Goal: Transaction & Acquisition: Purchase product/service

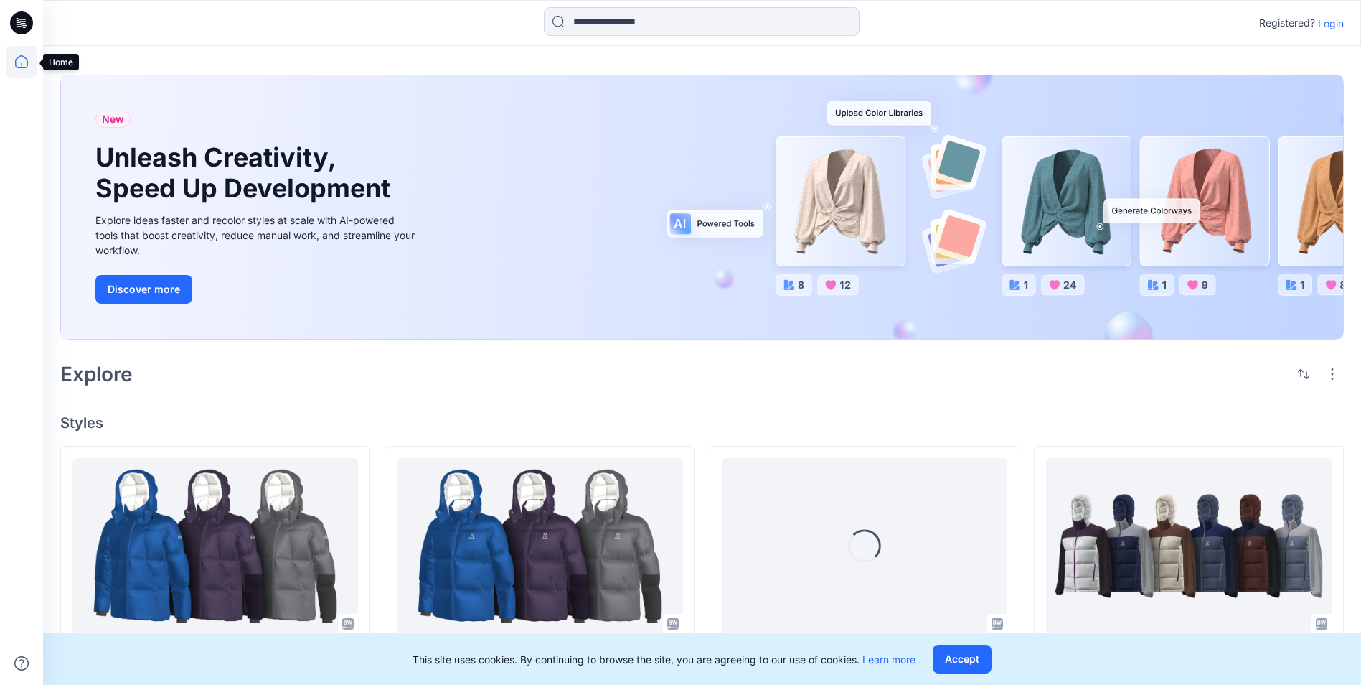
click at [17, 63] on icon at bounding box center [22, 62] width 32 height 32
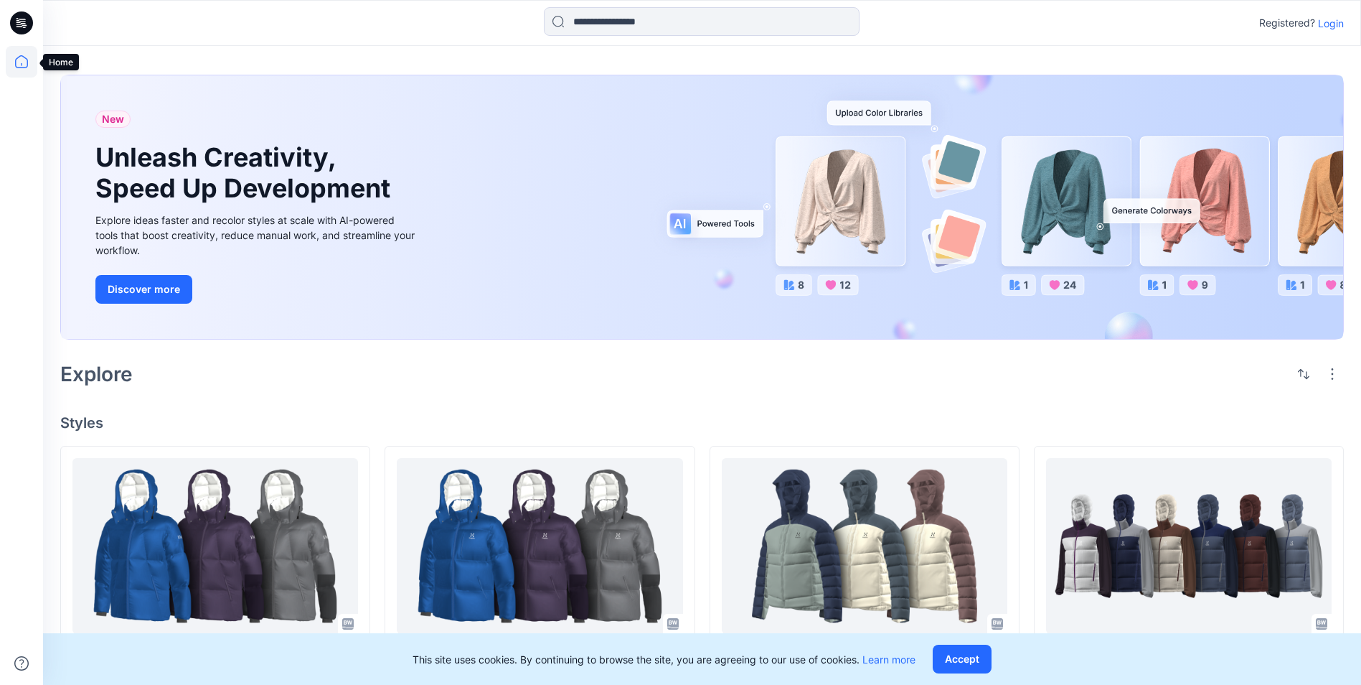
click at [21, 60] on icon at bounding box center [22, 62] width 32 height 32
click at [27, 65] on icon at bounding box center [22, 62] width 32 height 32
click at [22, 58] on icon at bounding box center [22, 62] width 32 height 32
click at [1335, 19] on p "Login" at bounding box center [1331, 23] width 26 height 15
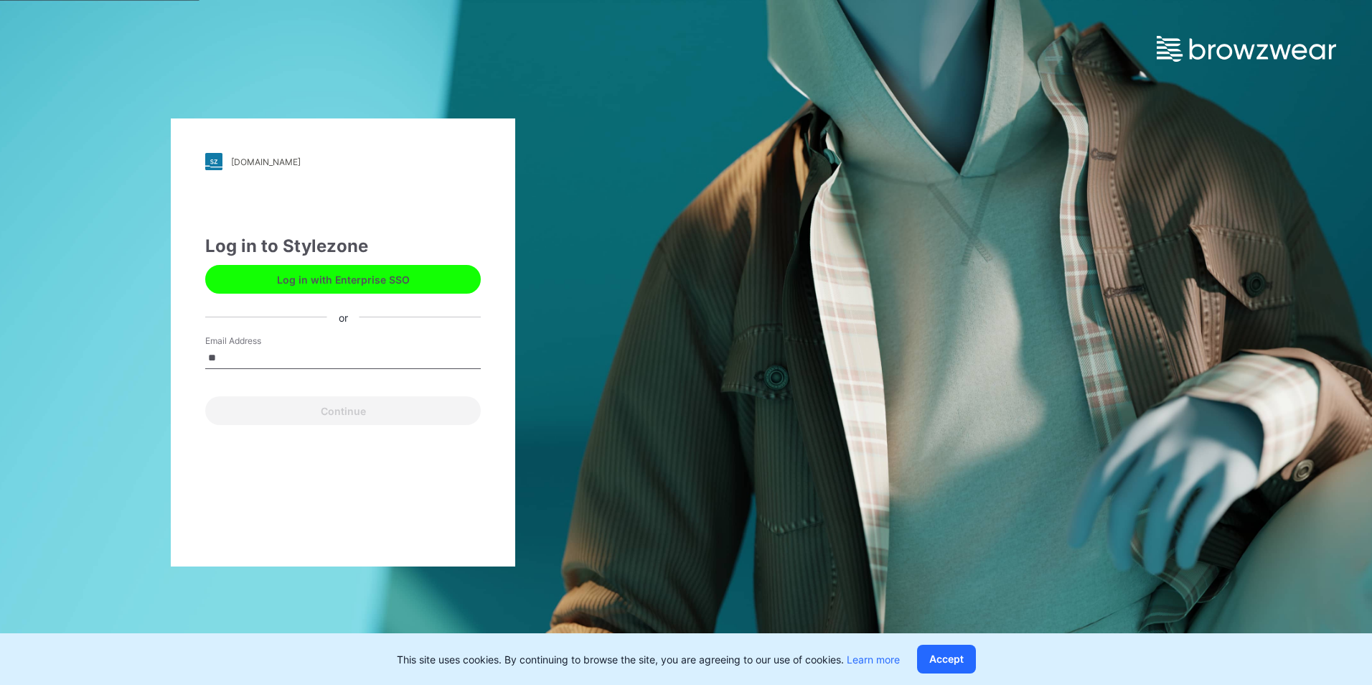
type input "**********"
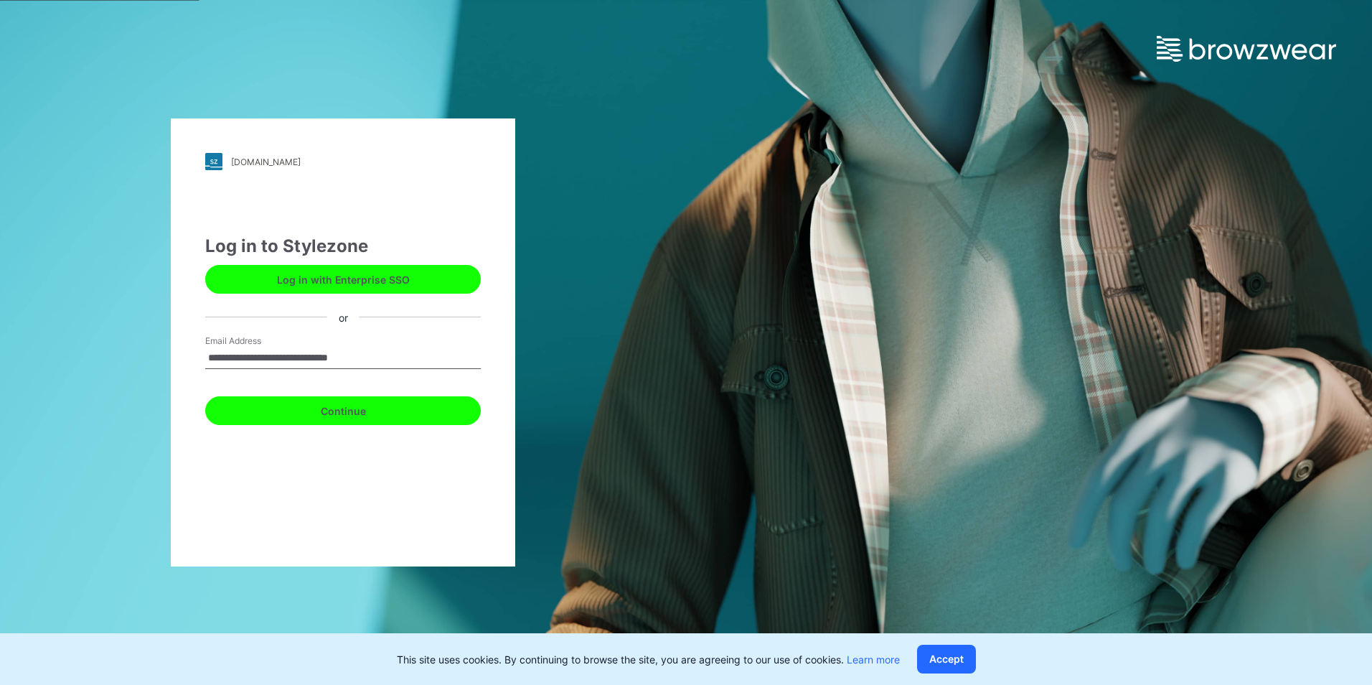
click at [371, 408] on button "Continue" at bounding box center [343, 410] width 276 height 29
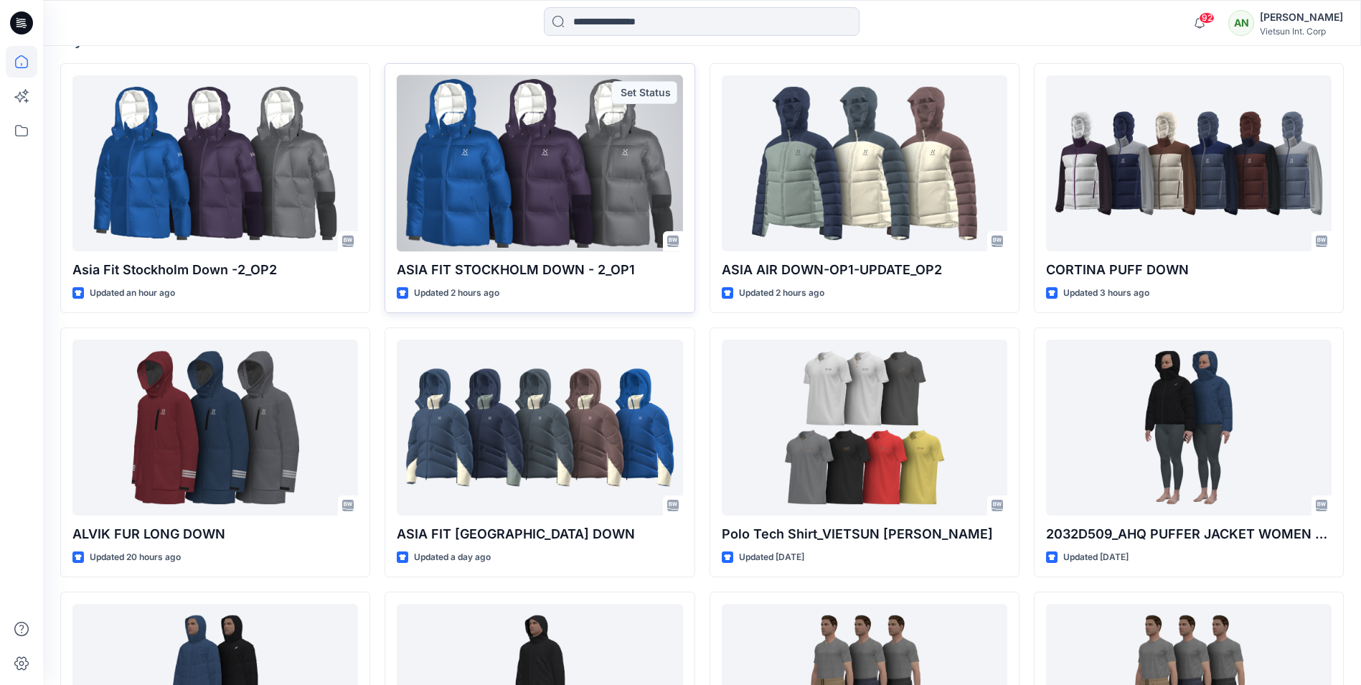
scroll to position [502, 0]
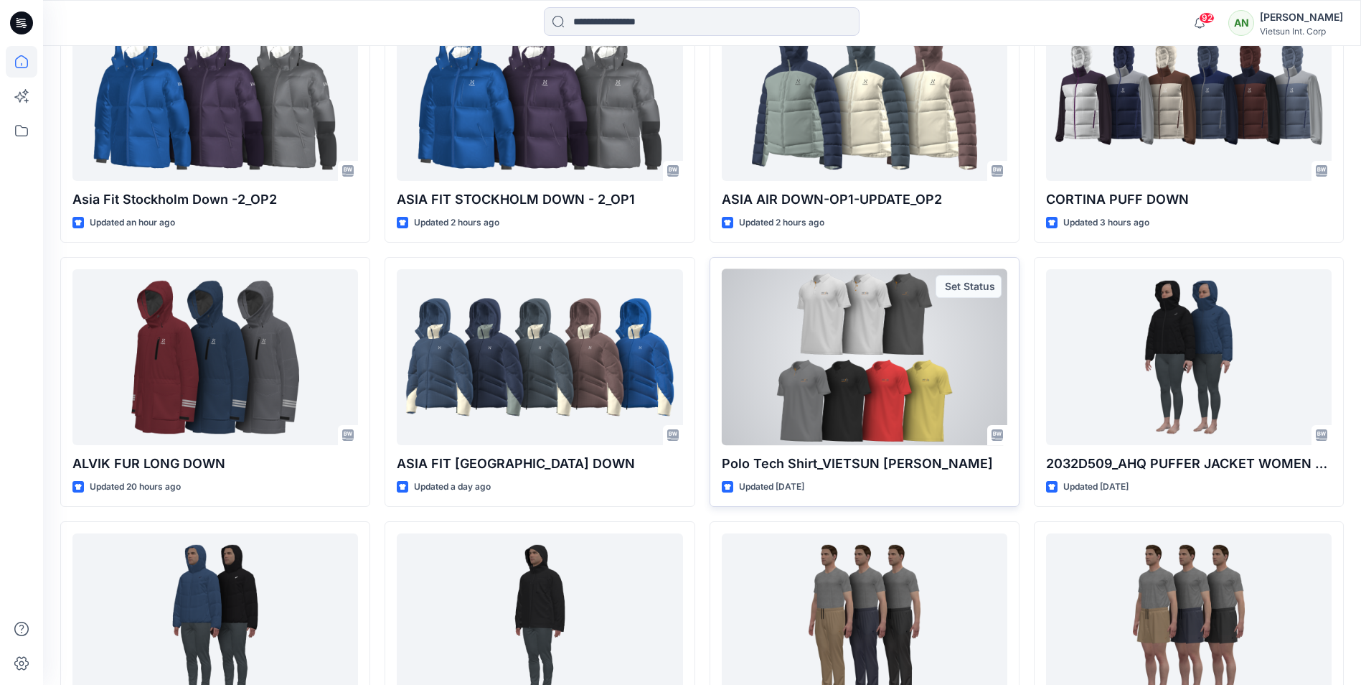
click at [847, 339] on div at bounding box center [865, 357] width 286 height 176
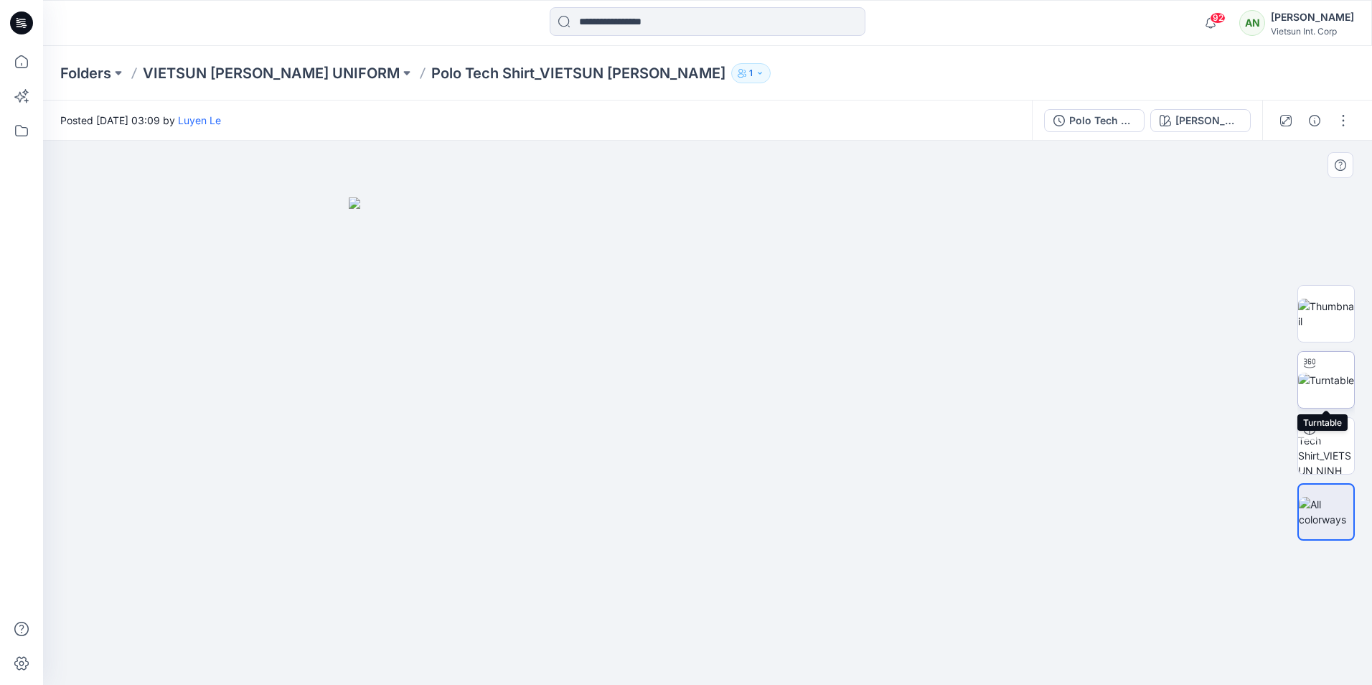
click at [1322, 372] on img at bounding box center [1326, 379] width 56 height 15
click at [334, 385] on img at bounding box center [707, 360] width 753 height 649
drag, startPoint x: 717, startPoint y: 665, endPoint x: 594, endPoint y: 650, distance: 123.6
click at [594, 650] on icon at bounding box center [709, 642] width 434 height 54
click at [297, 489] on div at bounding box center [707, 413] width 1329 height 544
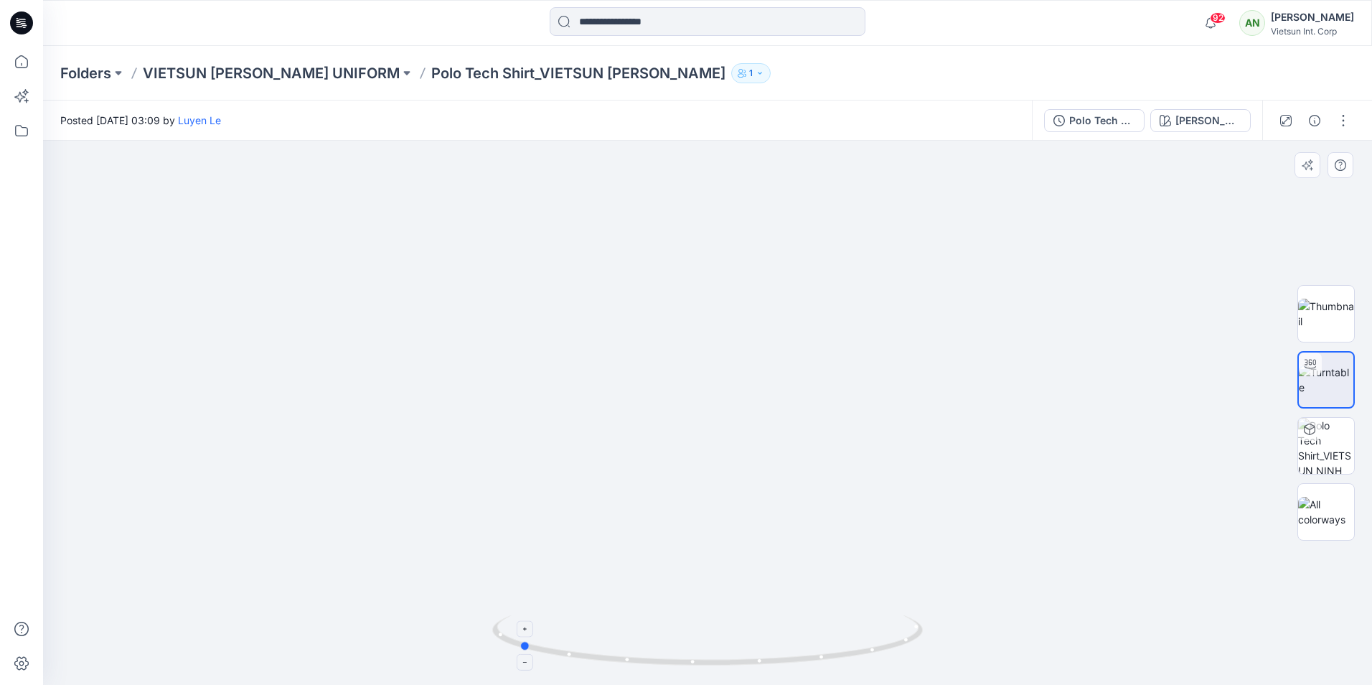
drag, startPoint x: 594, startPoint y: 658, endPoint x: 524, endPoint y: 639, distance: 72.9
click at [524, 639] on icon at bounding box center [709, 642] width 434 height 54
